Goal: Information Seeking & Learning: Learn about a topic

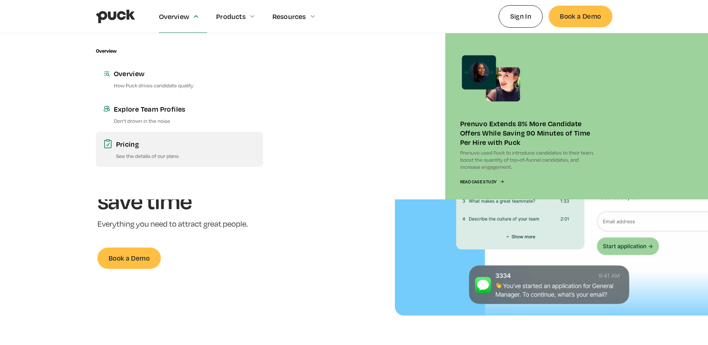
click at [127, 154] on p "See the details of our plans" at bounding box center [186, 155] width 140 height 7
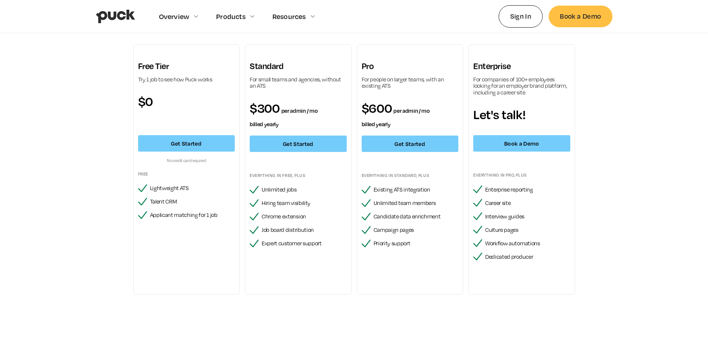
scroll to position [75, 0]
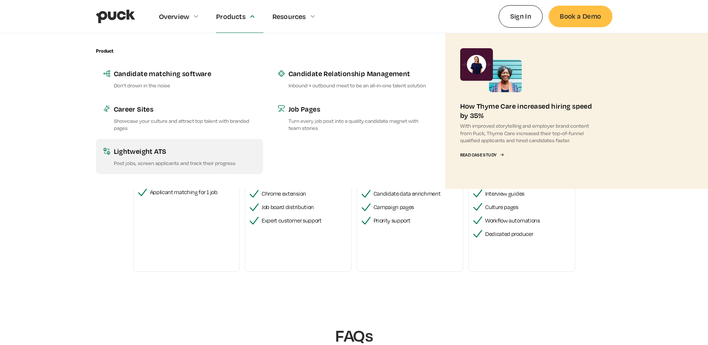
click at [222, 159] on link "Lightweight ATS Post jobs, screen applicants and track their progress" at bounding box center [179, 156] width 167 height 35
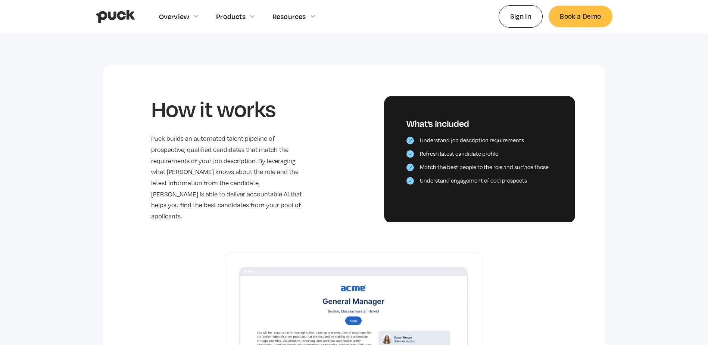
scroll to position [299, 0]
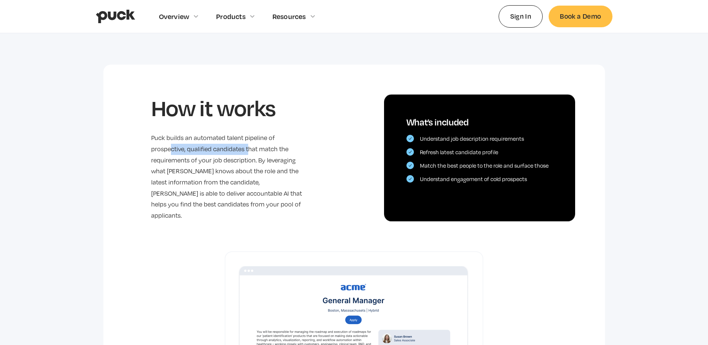
drag, startPoint x: 176, startPoint y: 148, endPoint x: 247, endPoint y: 147, distance: 71.3
click at [247, 147] on p "Puck builds an automated talent pipeline of prospective, qualified candidates t…" at bounding box center [228, 177] width 155 height 89
drag, startPoint x: 247, startPoint y: 147, endPoint x: 258, endPoint y: 158, distance: 14.5
click at [258, 158] on p "Puck builds an automated talent pipeline of prospective, qualified candidates t…" at bounding box center [228, 177] width 155 height 89
drag, startPoint x: 171, startPoint y: 184, endPoint x: 262, endPoint y: 181, distance: 90.7
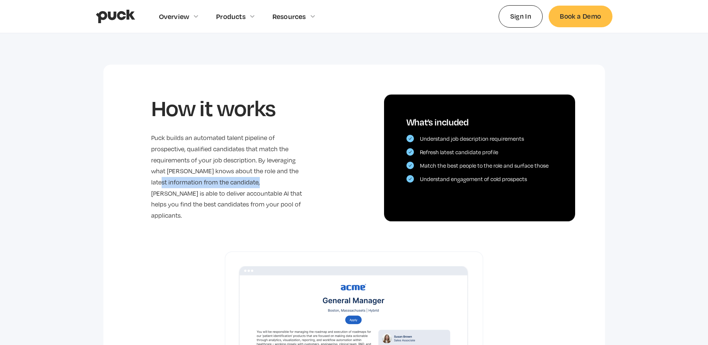
click at [262, 181] on p "Puck builds an automated talent pipeline of prospective, qualified candidates t…" at bounding box center [228, 177] width 155 height 89
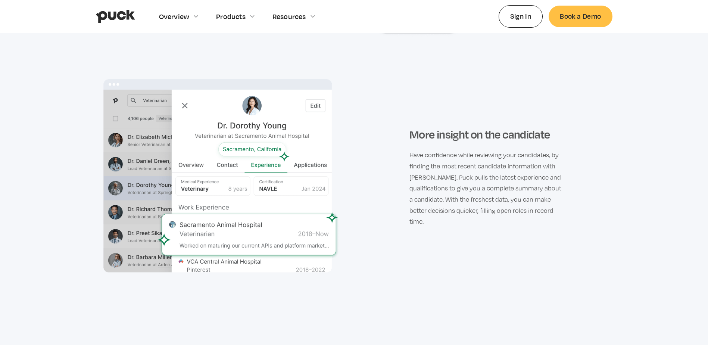
scroll to position [1269, 0]
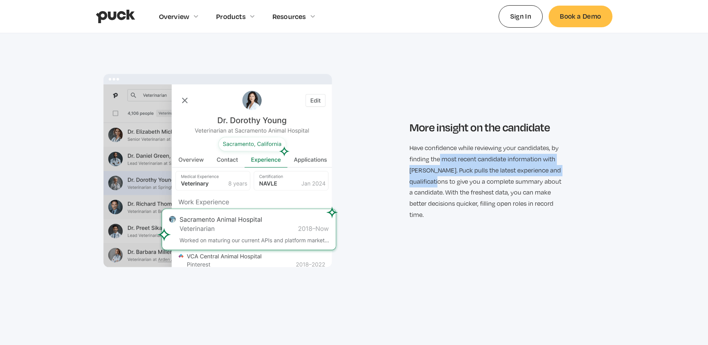
drag, startPoint x: 454, startPoint y: 155, endPoint x: 461, endPoint y: 180, distance: 25.7
click at [461, 180] on p "Have confidence while reviewing your candidates, by finding the most recent can…" at bounding box center [487, 182] width 155 height 78
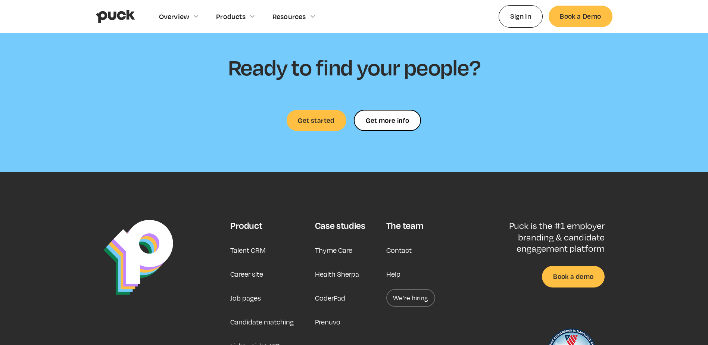
scroll to position [2090, 0]
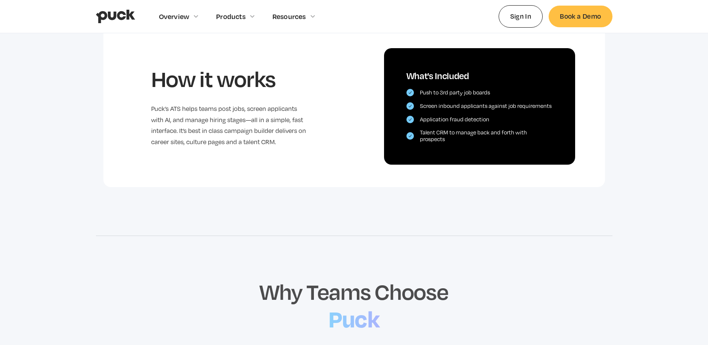
scroll to position [448, 0]
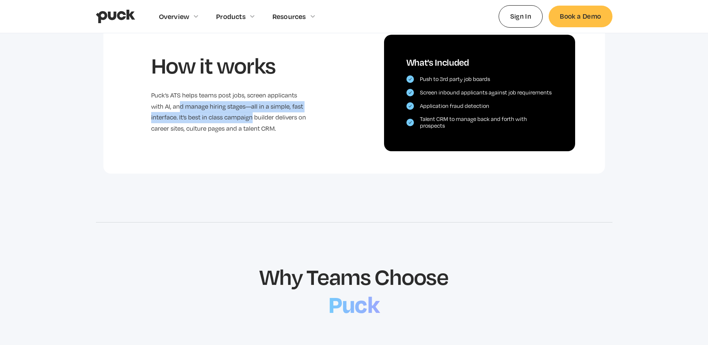
drag, startPoint x: 186, startPoint y: 103, endPoint x: 251, endPoint y: 113, distance: 66.1
click at [251, 113] on p "Puck’s ATS helps teams post jobs, screen applicants with AI, and manage hiring …" at bounding box center [228, 112] width 155 height 44
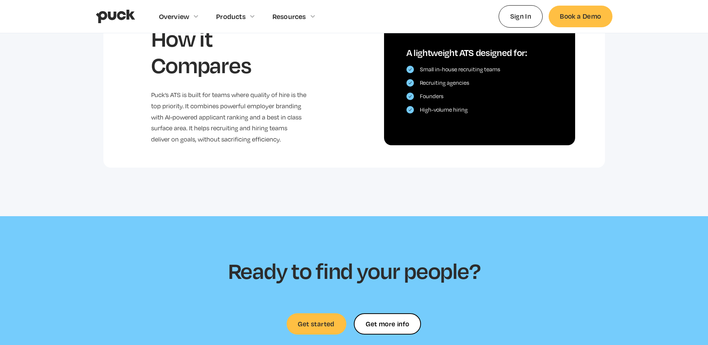
scroll to position [1643, 0]
